Goal: Information Seeking & Learning: Learn about a topic

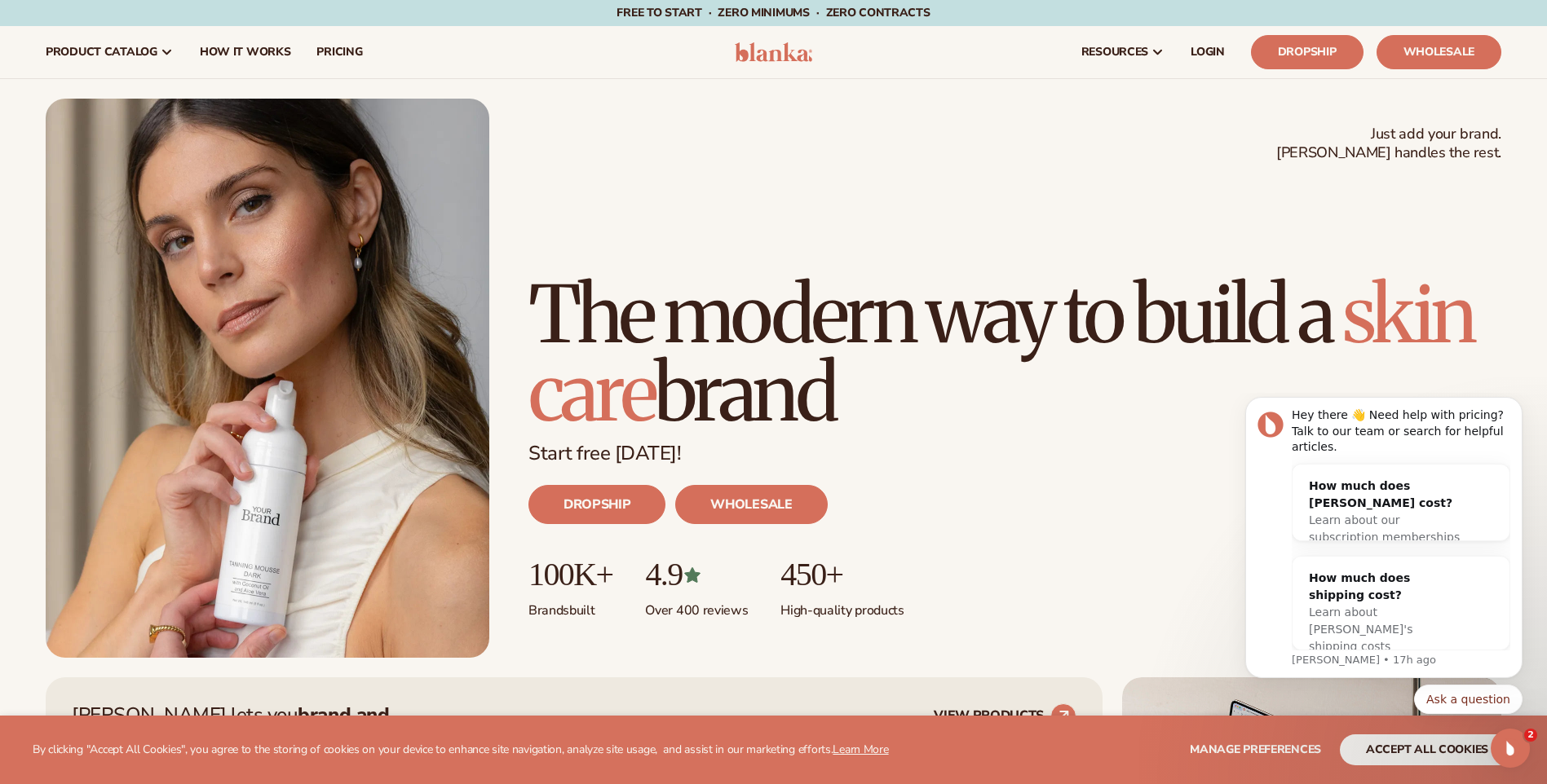
drag, startPoint x: 1439, startPoint y: 3, endPoint x: 1143, endPoint y: 174, distance: 341.8
click at [1135, 174] on div "Just add your brand. Blanka handles the rest. beauty,skin care,wellness,makeup …" at bounding box center [774, 378] width 1455 height 559
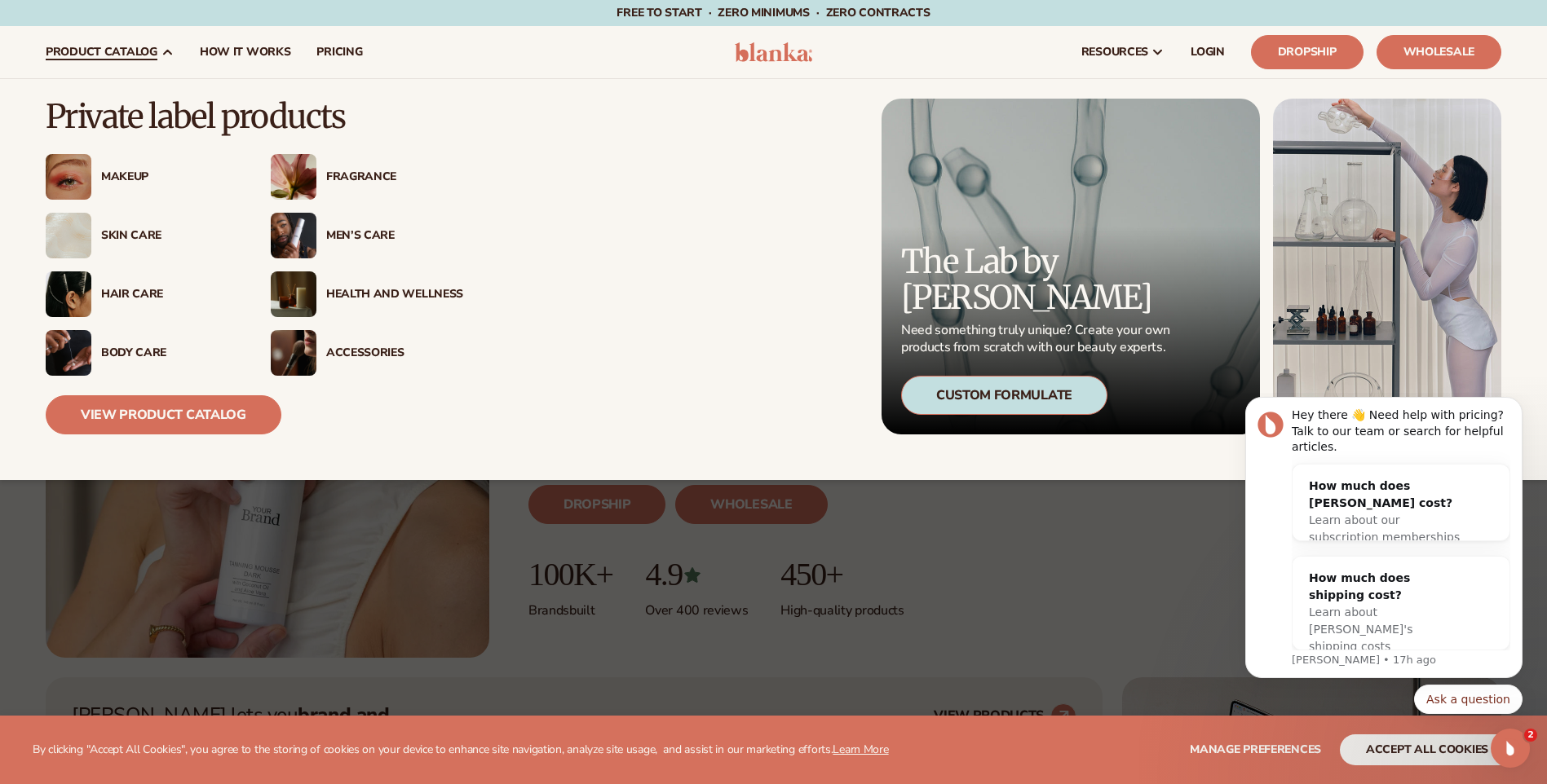
click at [97, 235] on div "Skin Care" at bounding box center [164, 235] width 146 height 13
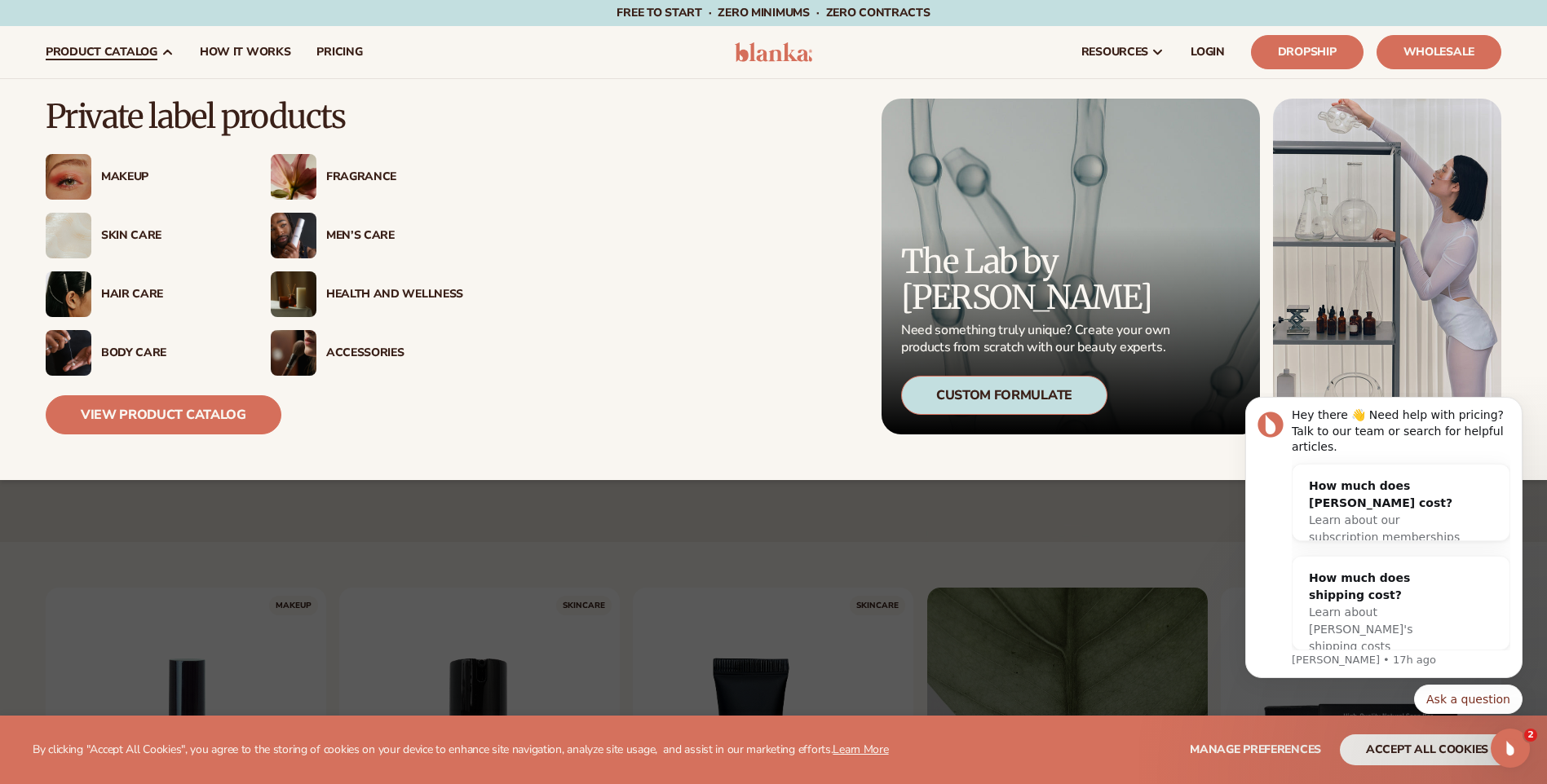
click at [133, 171] on div "Makeup" at bounding box center [169, 177] width 137 height 13
click at [113, 51] on span "product catalog" at bounding box center [101, 53] width 112 height 13
click at [124, 173] on div "Makeup" at bounding box center [169, 177] width 137 height 13
click at [111, 288] on div "Hair Care" at bounding box center [169, 295] width 137 height 13
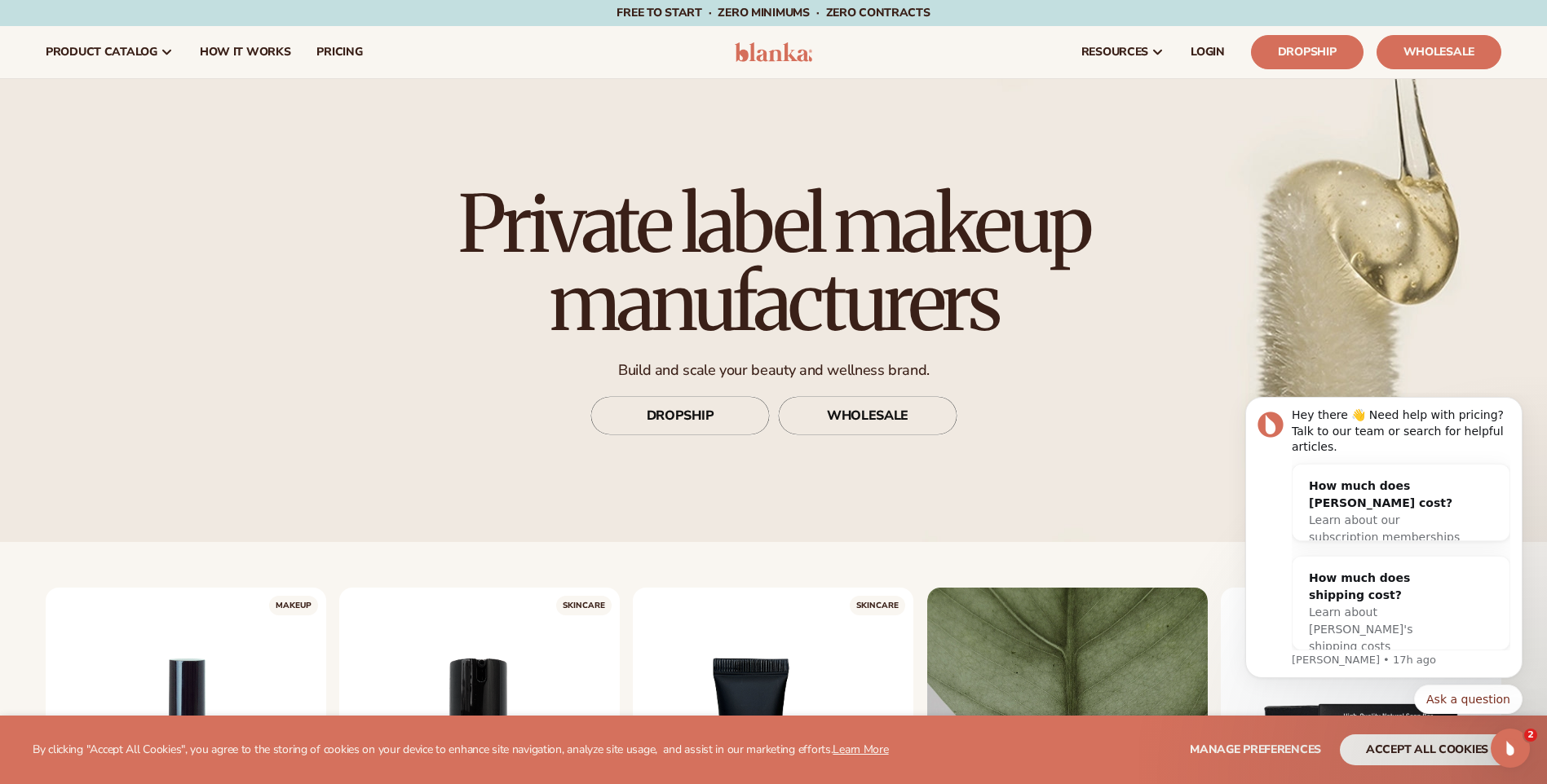
click at [1417, 747] on body "Hey there 👋 Need help with pricing? Talk to our team or search for helpful arti…" at bounding box center [1383, 584] width 313 height 370
